Goal: Task Accomplishment & Management: Use online tool/utility

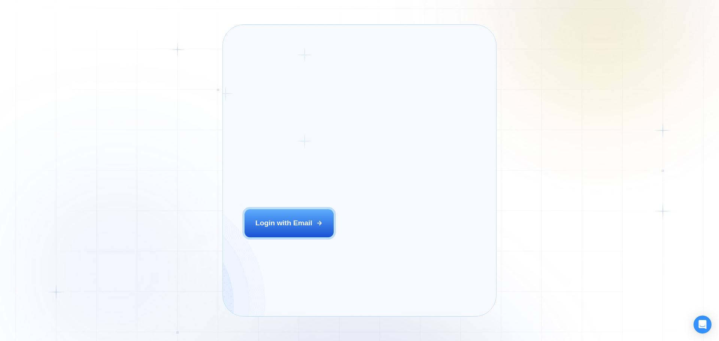
click at [312, 241] on div "Login ‍ Welcome to GigRadar. AI Business Manager for Agencies Login with Email" at bounding box center [301, 171] width 134 height 270
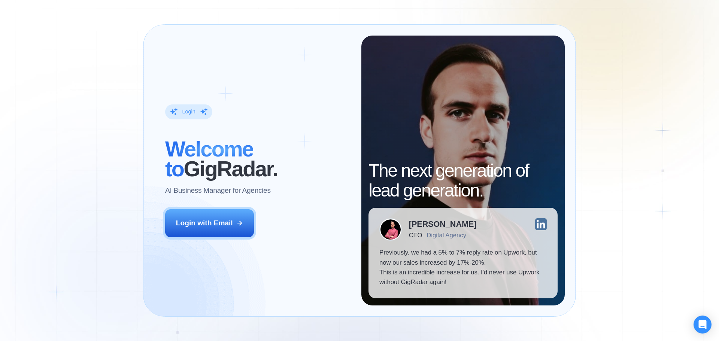
click at [175, 216] on button "Login with Email" at bounding box center [209, 223] width 89 height 28
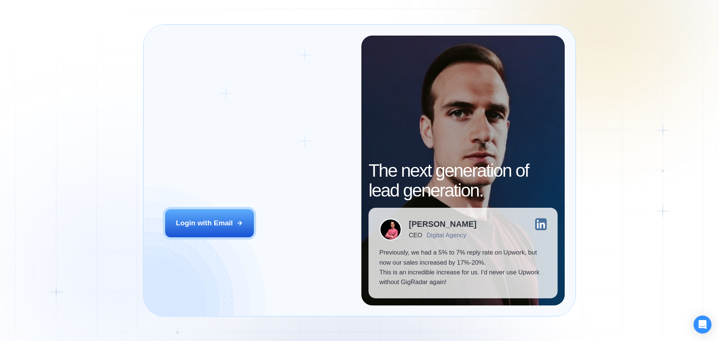
drag, startPoint x: 223, startPoint y: 219, endPoint x: 232, endPoint y: 213, distance: 10.8
click at [223, 219] on div "Login with Email" at bounding box center [204, 223] width 57 height 10
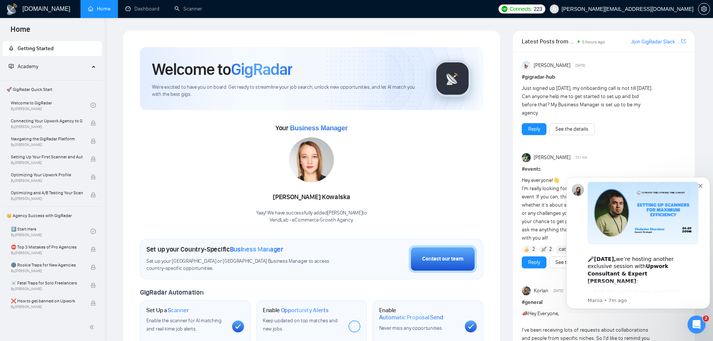
click at [702, 184] on icon "Dismiss notification" at bounding box center [701, 186] width 4 height 4
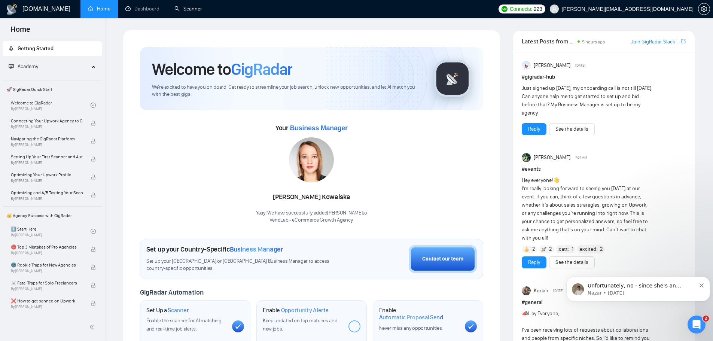
click at [198, 7] on link "Scanner" at bounding box center [189, 9] width 28 height 6
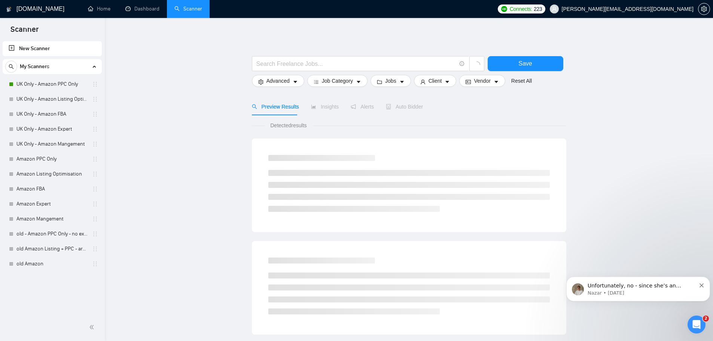
click at [65, 85] on link "UK Only - Amazon PPC Only" at bounding box center [51, 84] width 71 height 15
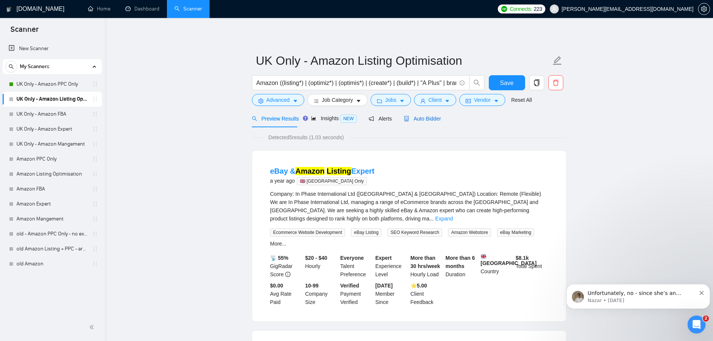
click at [417, 118] on span "Auto Bidder" at bounding box center [422, 119] width 37 height 6
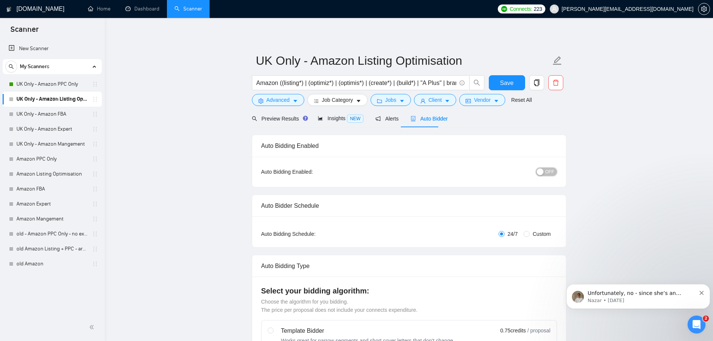
click at [549, 173] on span "OFF" at bounding box center [550, 172] width 9 height 8
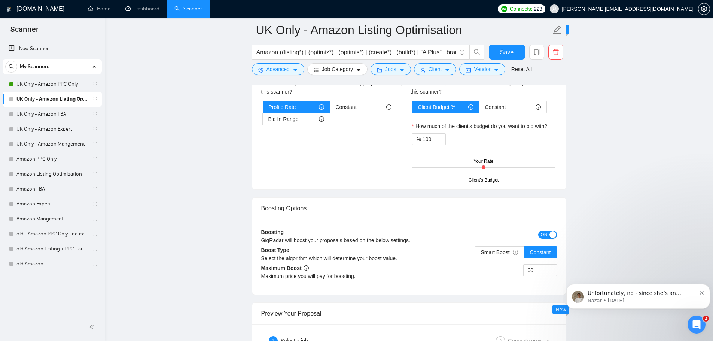
scroll to position [1207, 0]
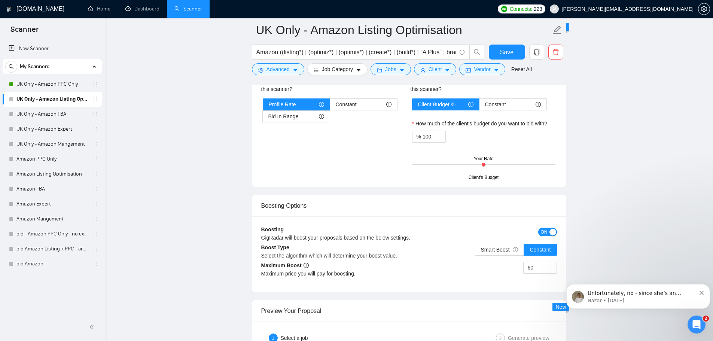
click at [543, 235] on span "ON" at bounding box center [544, 232] width 7 height 8
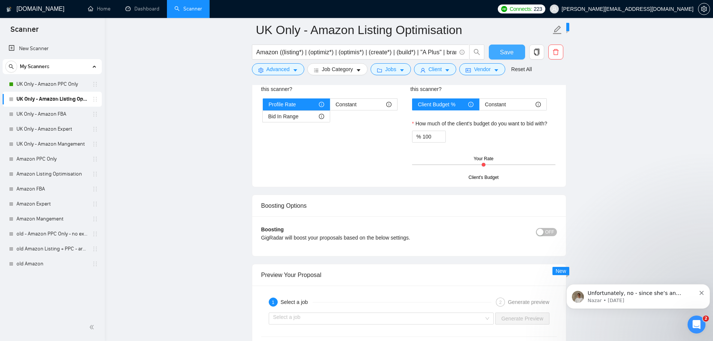
click at [500, 51] on button "Save" at bounding box center [507, 52] width 36 height 15
drag, startPoint x: 510, startPoint y: 55, endPoint x: 323, endPoint y: 0, distance: 194.6
click at [510, 55] on span "Save" at bounding box center [506, 52] width 13 height 9
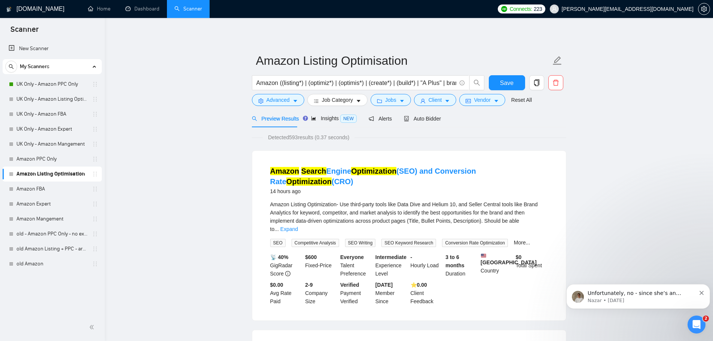
click at [439, 120] on div "Preview Results Insights NEW Alerts Auto Bidder" at bounding box center [409, 119] width 315 height 18
click at [428, 119] on span "Auto Bidder" at bounding box center [422, 119] width 37 height 6
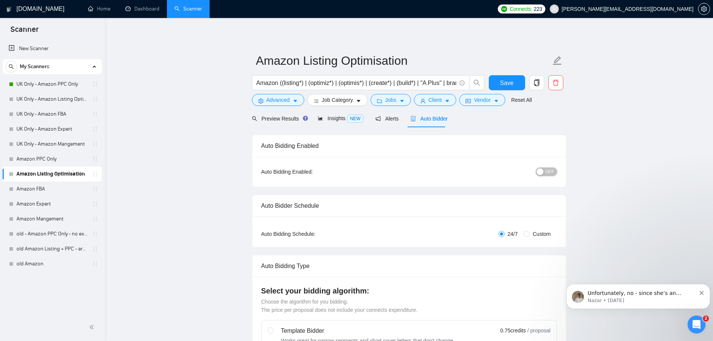
click at [554, 175] on span "OFF" at bounding box center [550, 172] width 9 height 8
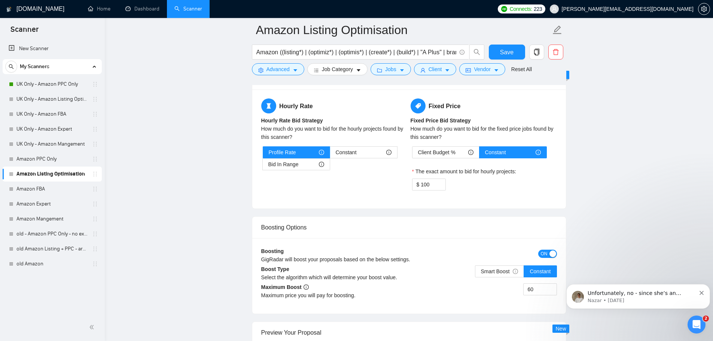
scroll to position [1196, 0]
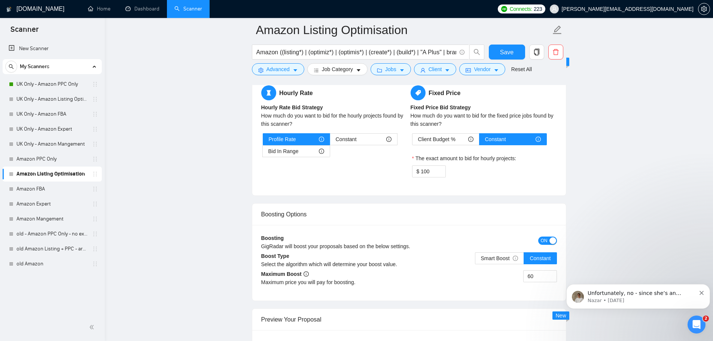
click at [448, 134] on span "Client Budget %" at bounding box center [436, 139] width 37 height 11
click at [413, 141] on input "Client Budget %" at bounding box center [413, 141] width 0 height 0
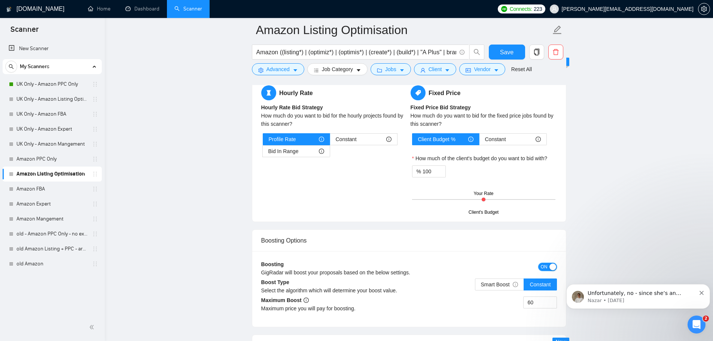
click at [550, 264] on div "button" at bounding box center [553, 267] width 7 height 7
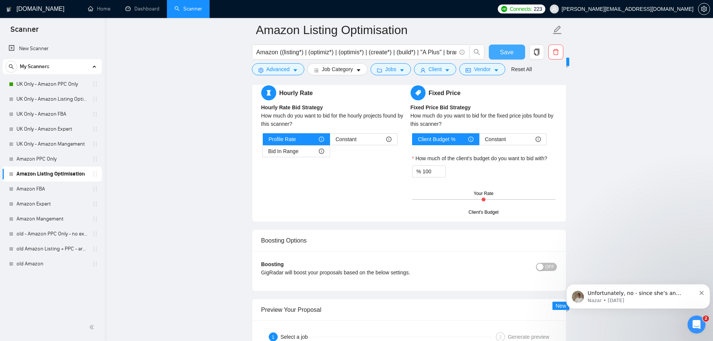
click at [505, 53] on span "Save" at bounding box center [506, 52] width 13 height 9
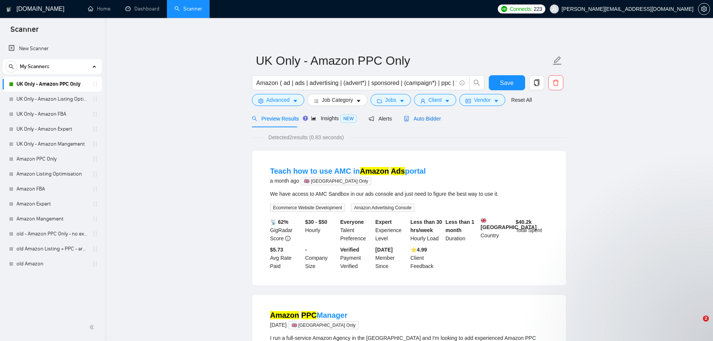
click at [416, 118] on span "Auto Bidder" at bounding box center [422, 119] width 37 height 6
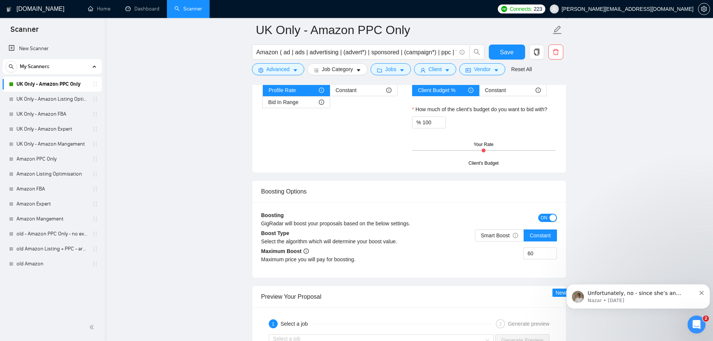
scroll to position [1236, 0]
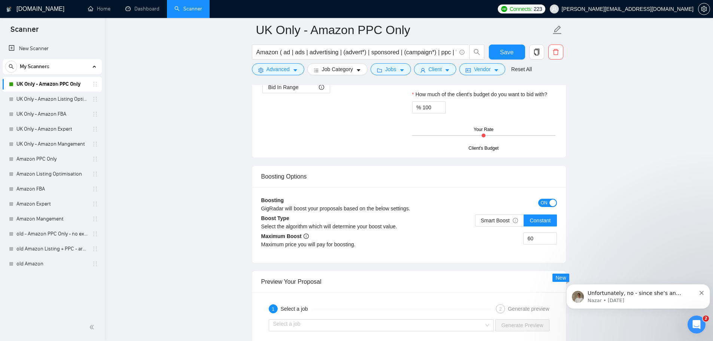
click at [538, 200] on div "ON" at bounding box center [520, 202] width 74 height 9
click at [543, 204] on span "ON" at bounding box center [544, 203] width 7 height 8
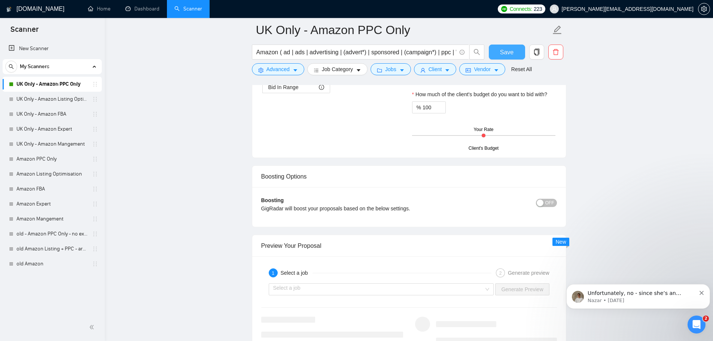
click at [508, 53] on span "Save" at bounding box center [506, 52] width 13 height 9
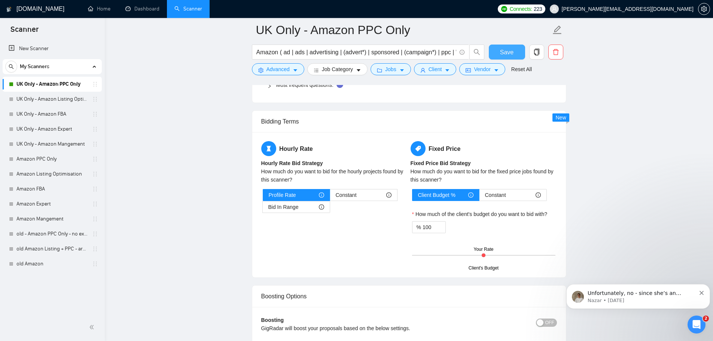
scroll to position [1069, 0]
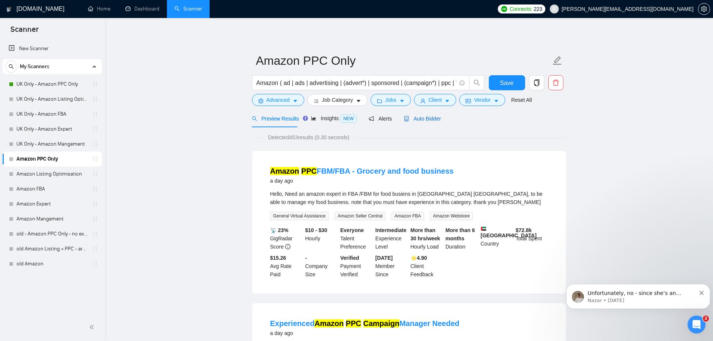
click at [428, 119] on span "Auto Bidder" at bounding box center [422, 119] width 37 height 6
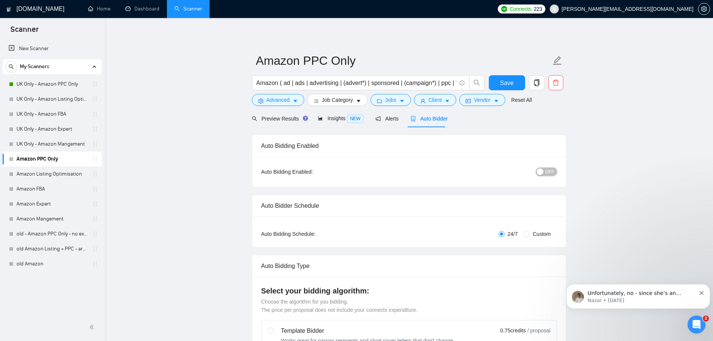
click at [548, 173] on span "OFF" at bounding box center [550, 172] width 9 height 8
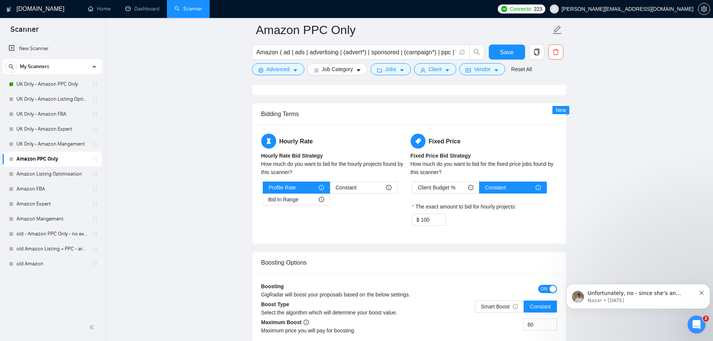
scroll to position [1155, 0]
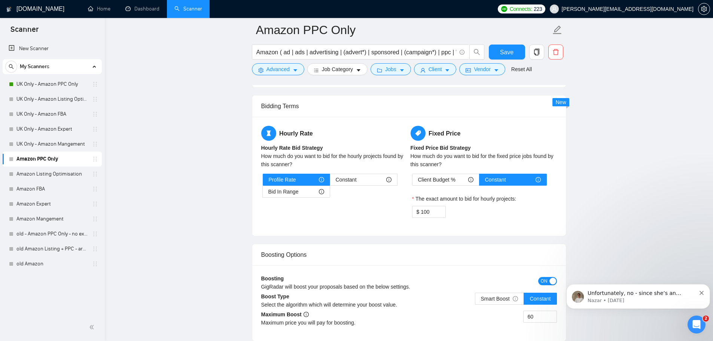
click at [433, 179] on span "Client Budget %" at bounding box center [436, 179] width 37 height 11
click at [413, 182] on input "Client Budget %" at bounding box center [413, 182] width 0 height 0
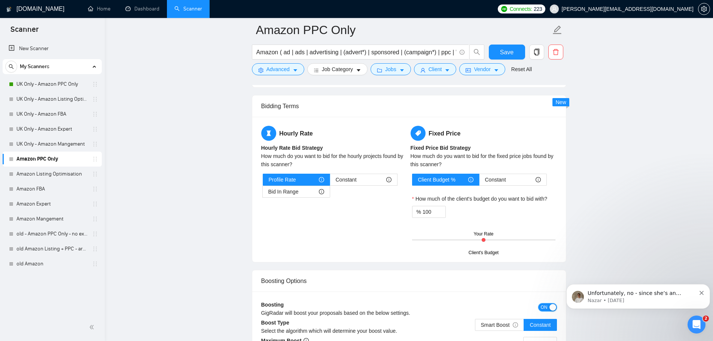
click at [547, 307] on span "ON" at bounding box center [544, 307] width 7 height 8
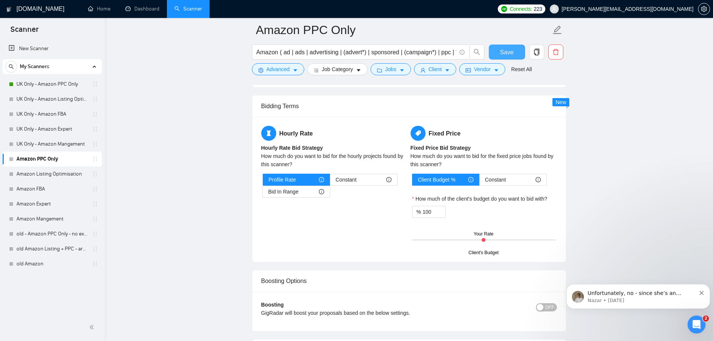
click at [508, 53] on span "Save" at bounding box center [506, 52] width 13 height 9
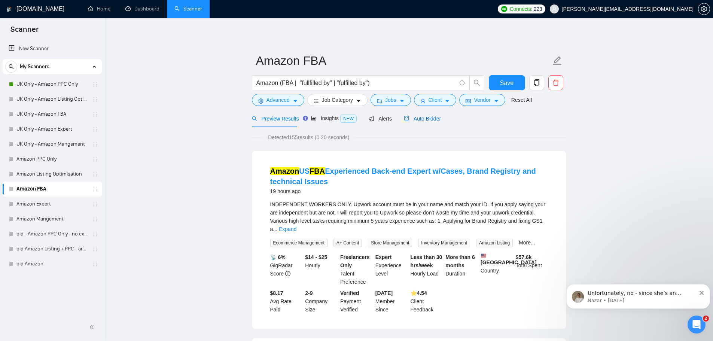
click at [429, 118] on span "Auto Bidder" at bounding box center [422, 119] width 37 height 6
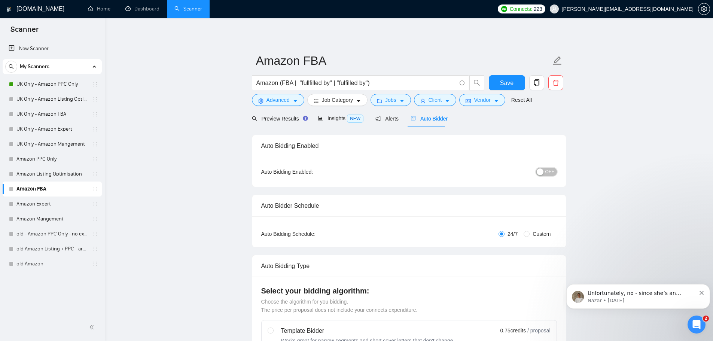
click at [547, 170] on span "OFF" at bounding box center [550, 172] width 9 height 8
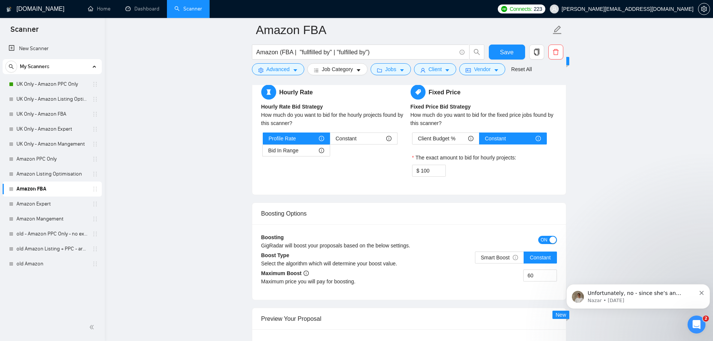
scroll to position [1234, 0]
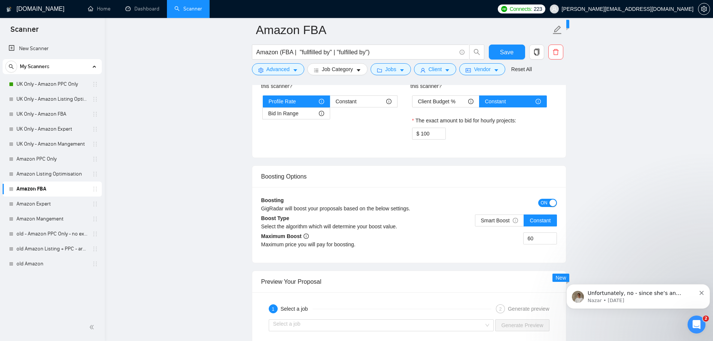
click at [450, 104] on span "Client Budget %" at bounding box center [436, 101] width 37 height 11
click at [413, 103] on input "Client Budget %" at bounding box center [413, 103] width 0 height 0
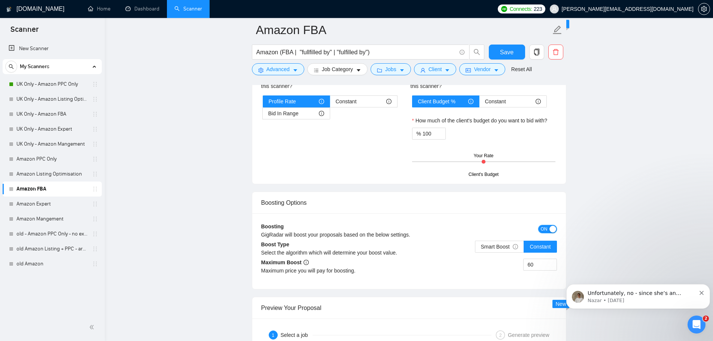
click at [542, 231] on span "ON" at bounding box center [544, 229] width 7 height 8
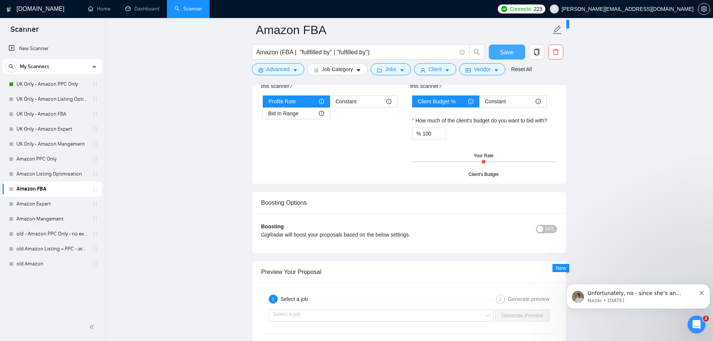
click at [510, 45] on button "Save" at bounding box center [507, 52] width 36 height 15
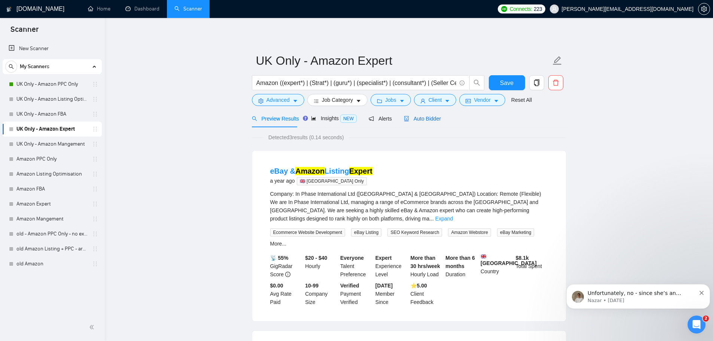
click at [429, 118] on span "Auto Bidder" at bounding box center [422, 119] width 37 height 6
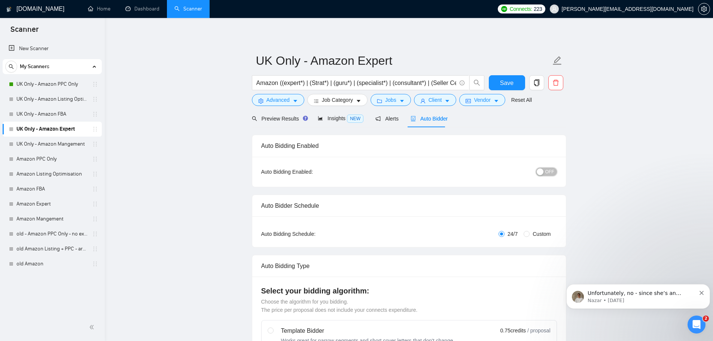
click at [545, 168] on button "OFF" at bounding box center [546, 172] width 21 height 8
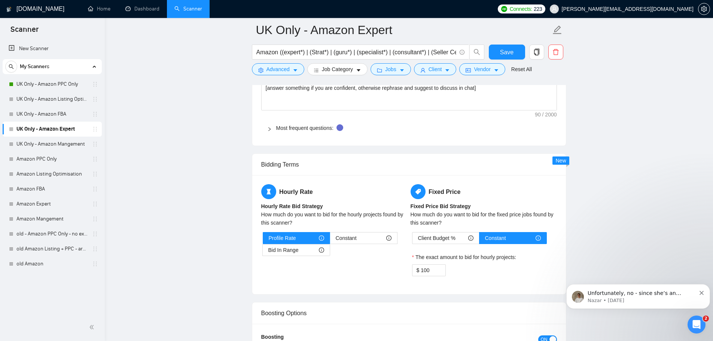
scroll to position [1067, 0]
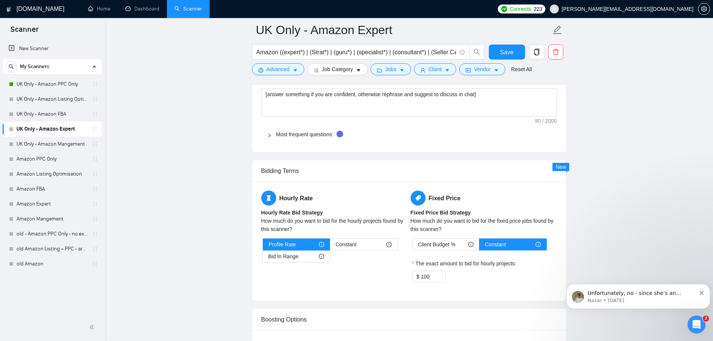
click at [440, 243] on span "Client Budget %" at bounding box center [436, 244] width 37 height 11
click at [413, 246] on input "Client Budget %" at bounding box center [413, 246] width 0 height 0
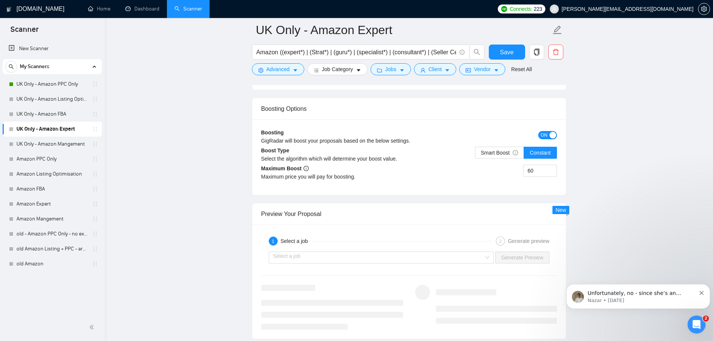
scroll to position [1291, 0]
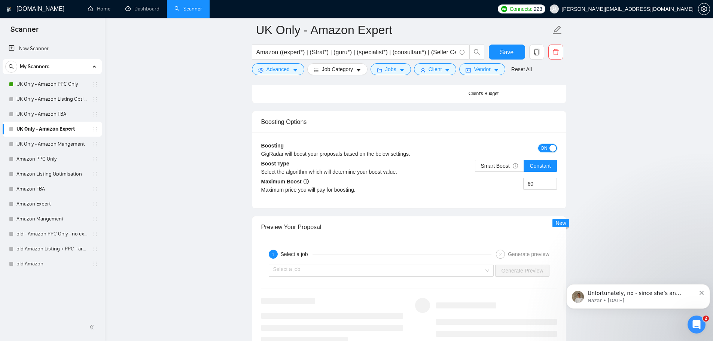
click at [548, 146] on button "ON" at bounding box center [548, 148] width 19 height 8
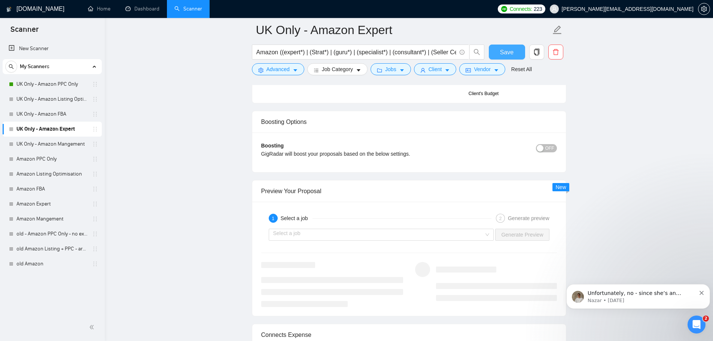
click at [510, 52] on span "Save" at bounding box center [506, 52] width 13 height 9
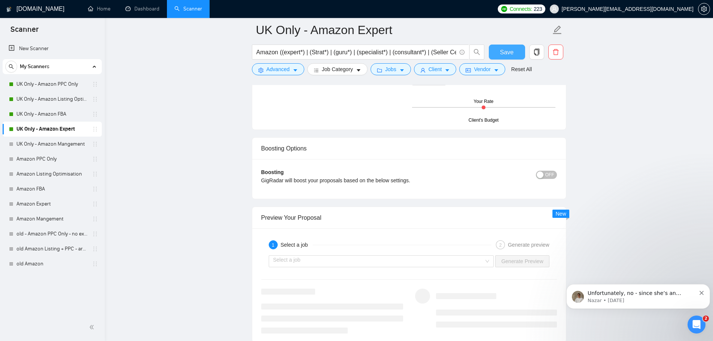
scroll to position [1288, 0]
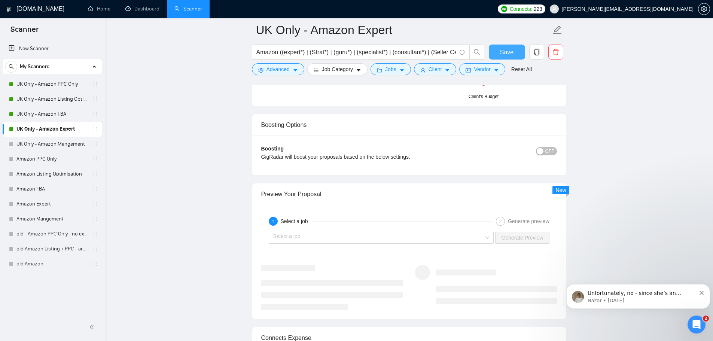
click at [512, 50] on span "Save" at bounding box center [506, 52] width 13 height 9
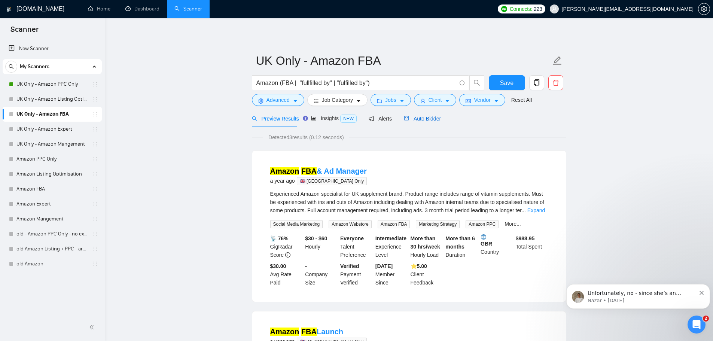
drag, startPoint x: 424, startPoint y: 121, endPoint x: 435, endPoint y: 127, distance: 13.2
click at [424, 121] on span "Auto Bidder" at bounding box center [422, 119] width 37 height 6
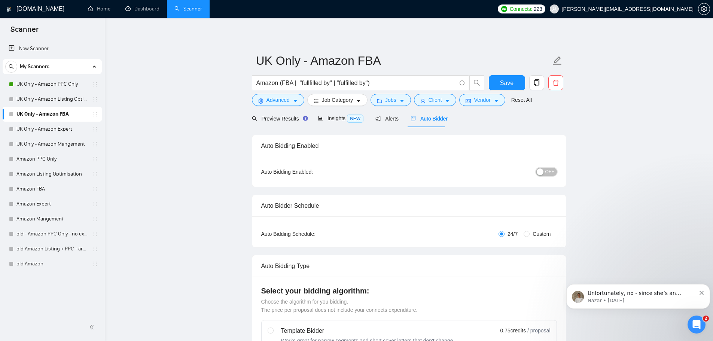
click at [543, 172] on div "button" at bounding box center [540, 172] width 7 height 7
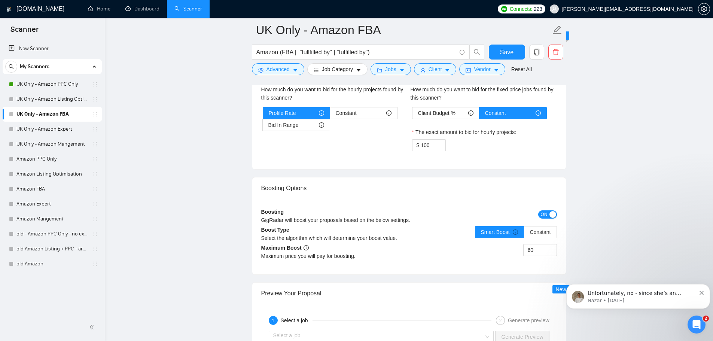
scroll to position [1199, 0]
click at [548, 216] on button "ON" at bounding box center [548, 214] width 19 height 8
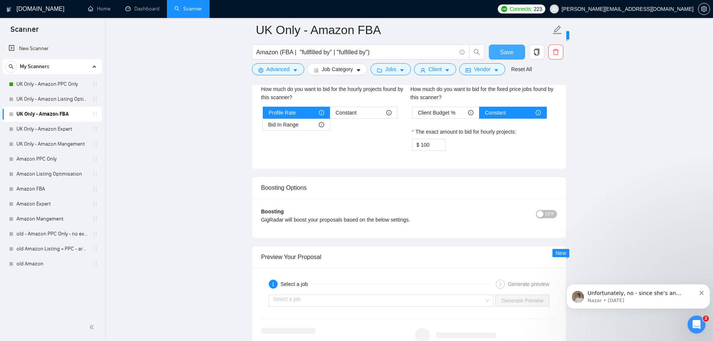
click at [511, 51] on span "Save" at bounding box center [506, 52] width 13 height 9
click at [458, 114] on div "Client Budget %" at bounding box center [445, 112] width 55 height 11
click at [413, 115] on input "Client Budget %" at bounding box center [413, 115] width 0 height 0
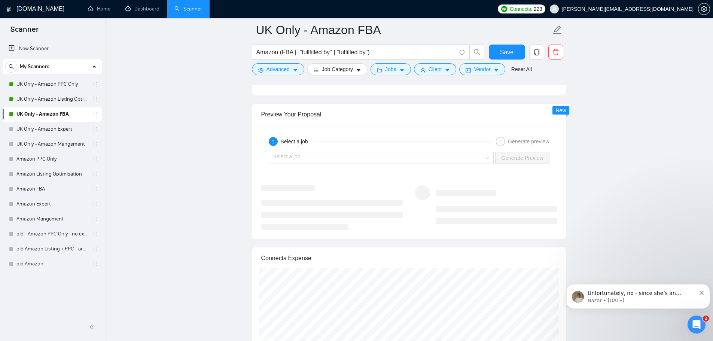
scroll to position [1273, 0]
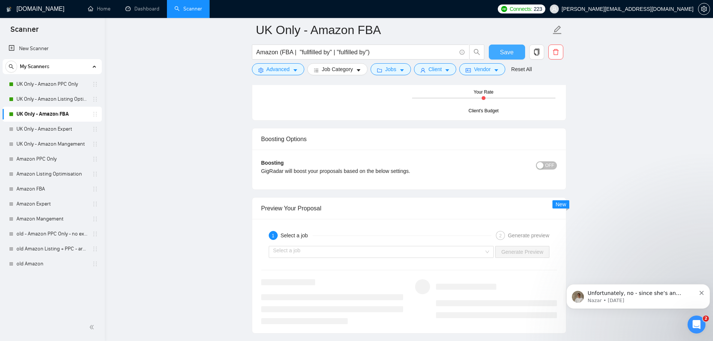
click at [517, 54] on button "Save" at bounding box center [507, 52] width 36 height 15
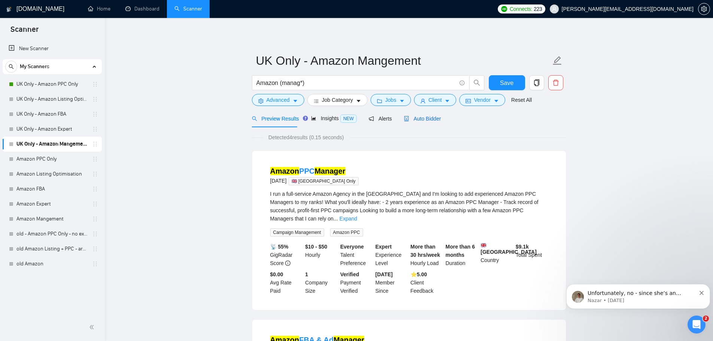
click at [428, 118] on span "Auto Bidder" at bounding box center [422, 119] width 37 height 6
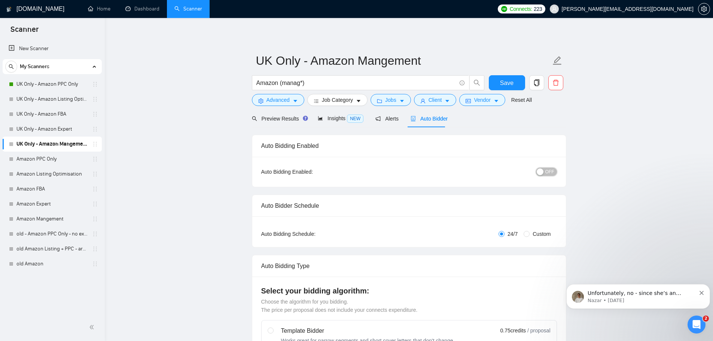
click at [547, 170] on span "OFF" at bounding box center [550, 172] width 9 height 8
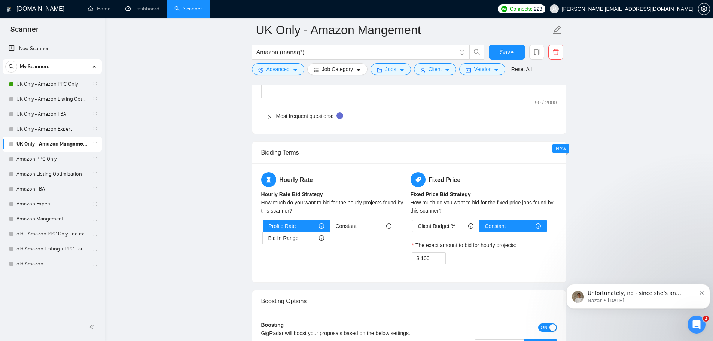
scroll to position [1090, 0]
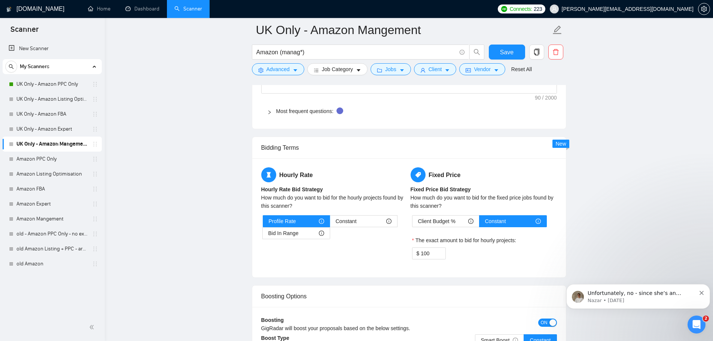
click at [449, 216] on span "Client Budget %" at bounding box center [436, 221] width 37 height 11
click at [413, 223] on input "Client Budget %" at bounding box center [413, 223] width 0 height 0
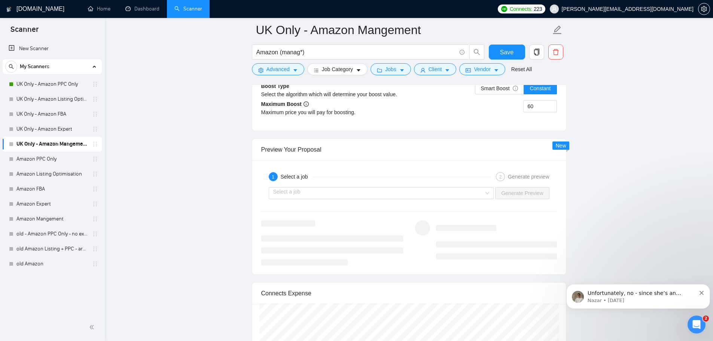
scroll to position [1331, 0]
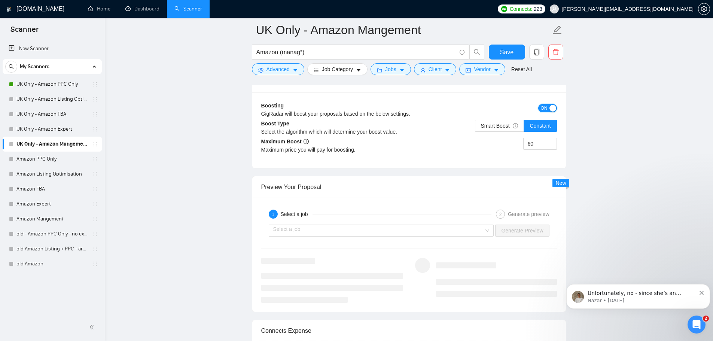
click at [549, 109] on button "ON" at bounding box center [548, 108] width 19 height 8
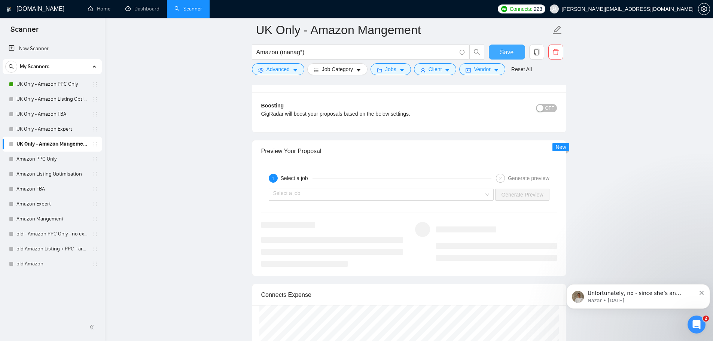
click at [509, 54] on span "Save" at bounding box center [506, 52] width 13 height 9
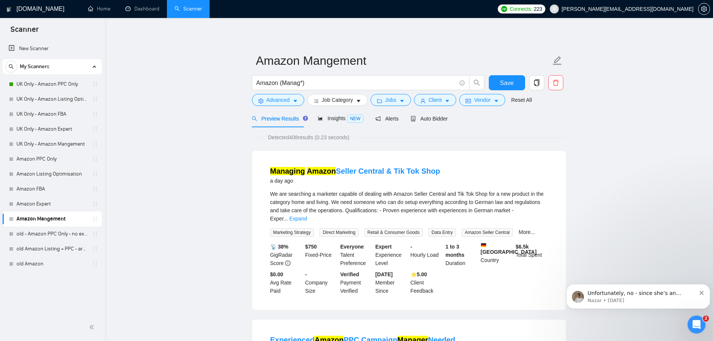
click at [417, 114] on div "Auto Bidder" at bounding box center [429, 119] width 37 height 18
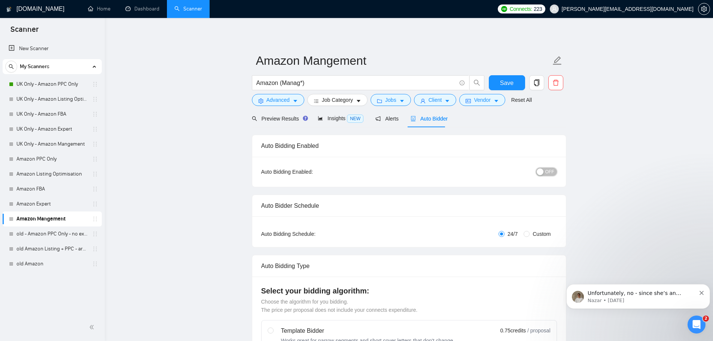
click at [548, 172] on span "OFF" at bounding box center [550, 172] width 9 height 8
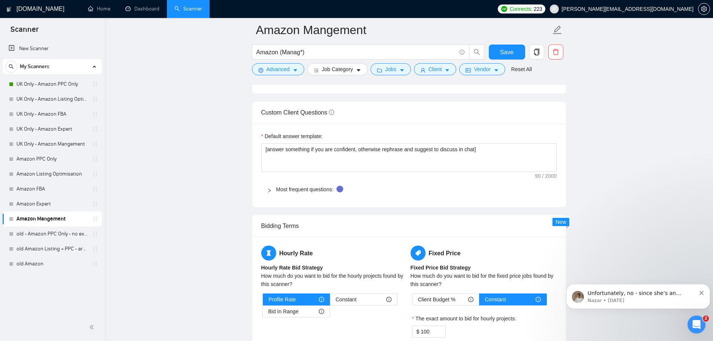
scroll to position [1139, 0]
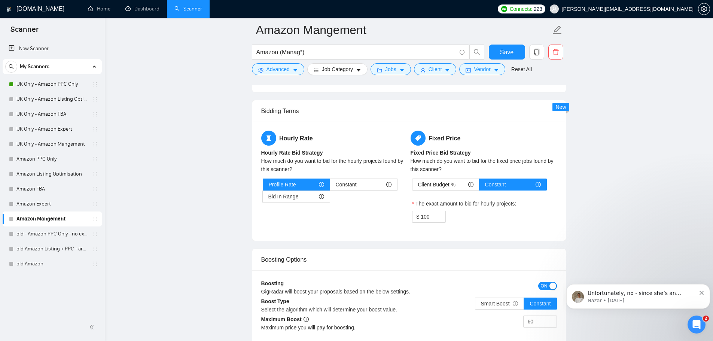
click at [424, 179] on span "Client Budget %" at bounding box center [436, 184] width 37 height 11
click at [413, 187] on input "Client Budget %" at bounding box center [413, 187] width 0 height 0
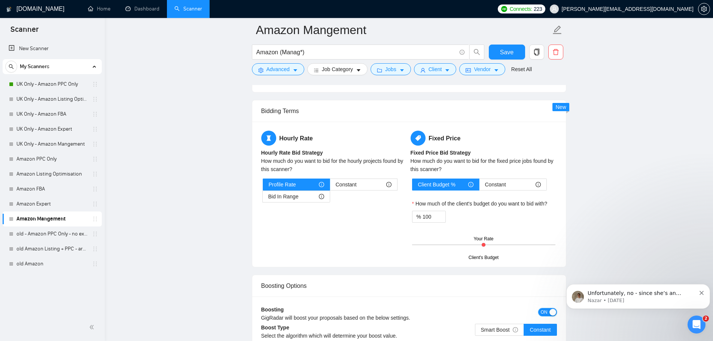
click at [542, 309] on span "ON" at bounding box center [544, 312] width 7 height 8
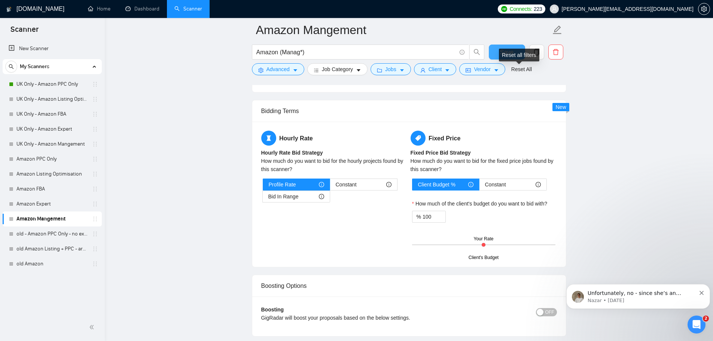
click at [512, 48] on span "Save" at bounding box center [506, 52] width 13 height 9
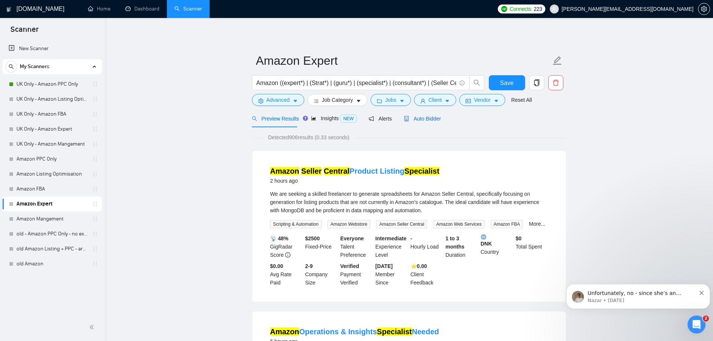
click at [423, 120] on span "Auto Bidder" at bounding box center [422, 119] width 37 height 6
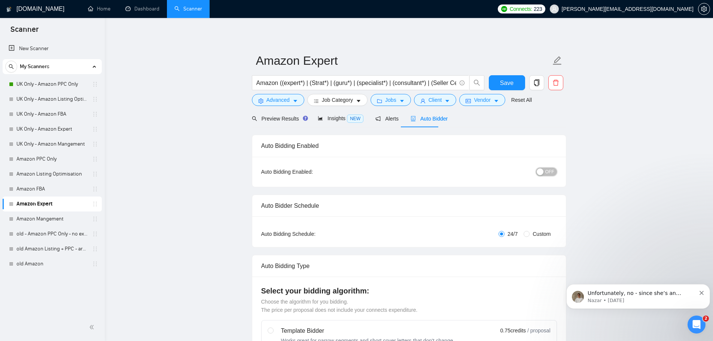
click at [550, 173] on span "OFF" at bounding box center [550, 172] width 9 height 8
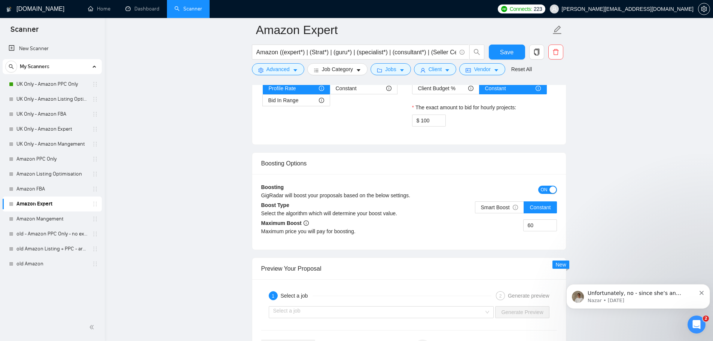
scroll to position [1291, 0]
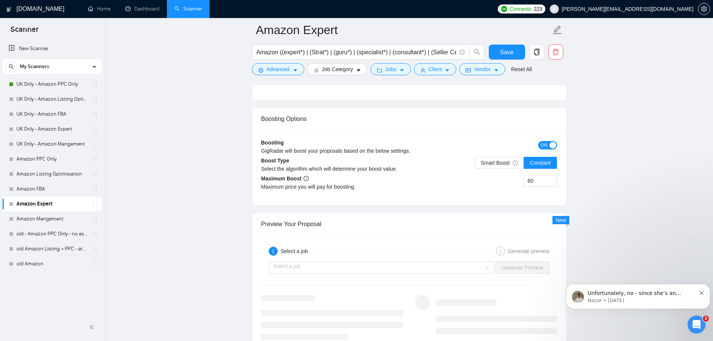
click at [542, 144] on span "ON" at bounding box center [544, 145] width 7 height 8
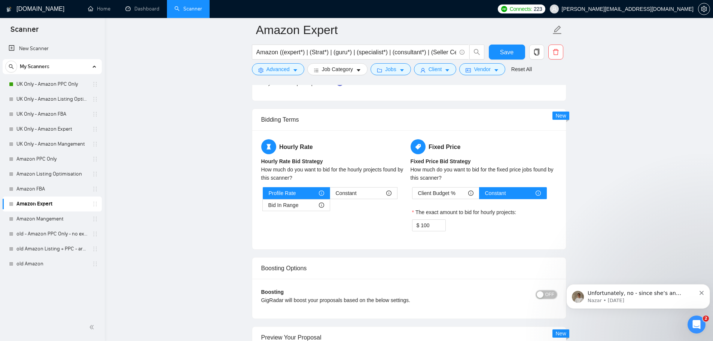
scroll to position [1142, 0]
drag, startPoint x: 456, startPoint y: 193, endPoint x: 494, endPoint y: 194, distance: 37.9
click at [456, 193] on div "Client Budget %" at bounding box center [445, 193] width 55 height 11
click at [413, 196] on input "Client Budget %" at bounding box center [413, 196] width 0 height 0
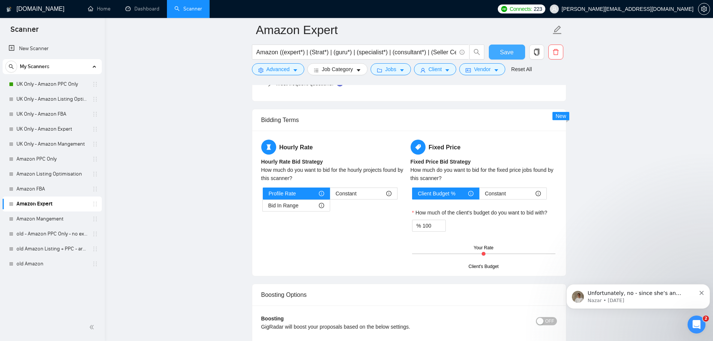
click at [502, 55] on span "Save" at bounding box center [506, 52] width 13 height 9
